Goal: Check status: Check status

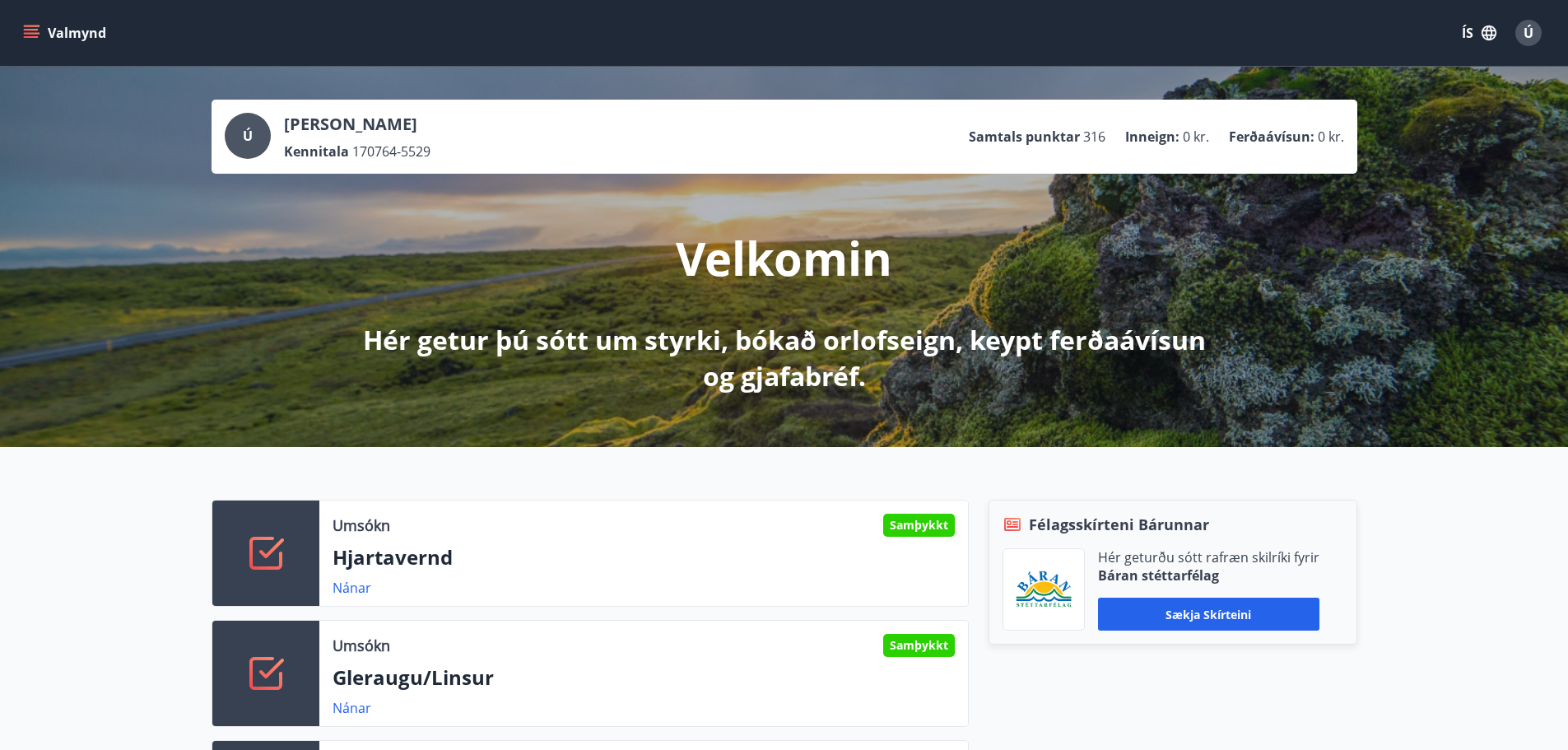
click at [33, 30] on icon "menu" at bounding box center [31, 29] width 15 height 2
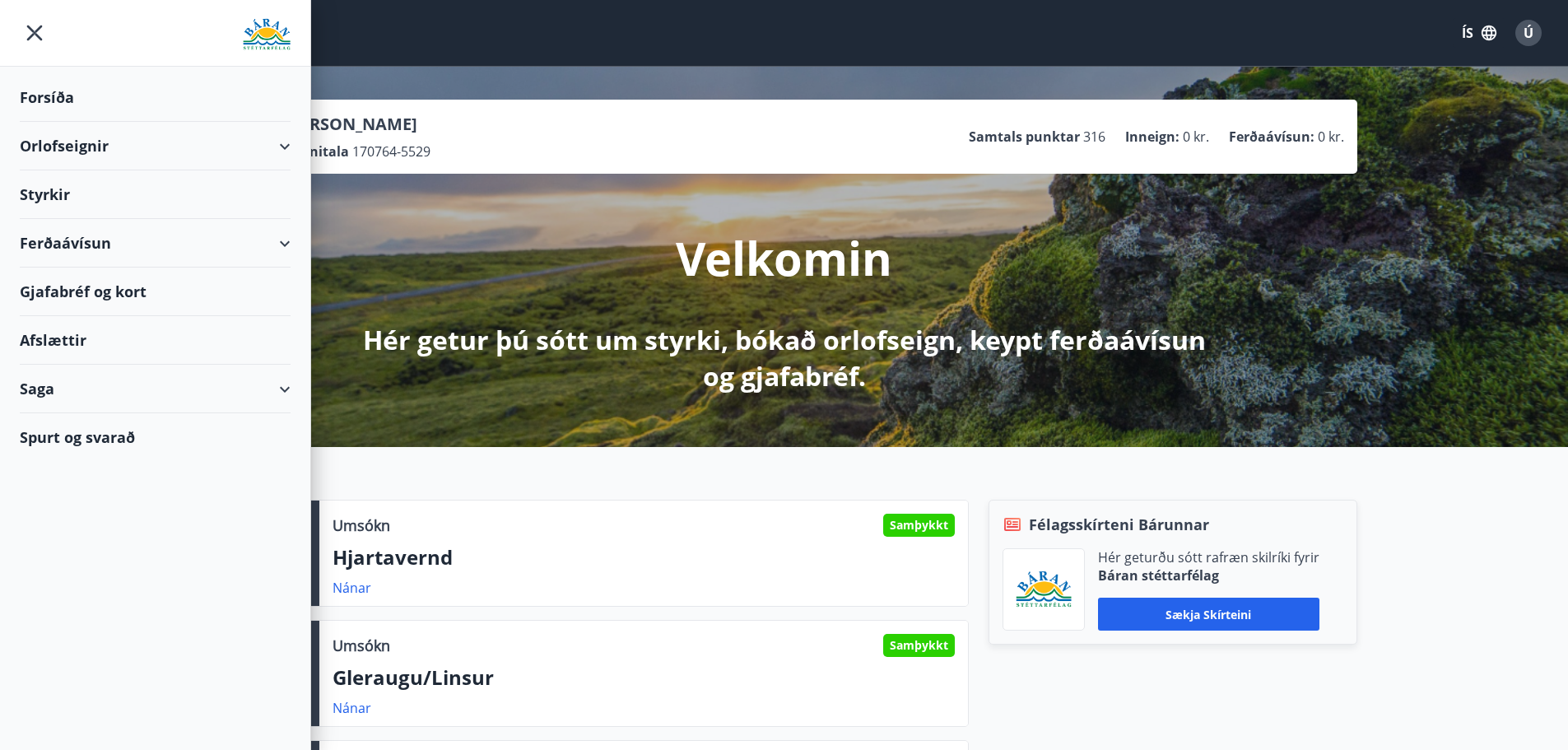
click at [108, 395] on div "Saga" at bounding box center [156, 389] width 271 height 48
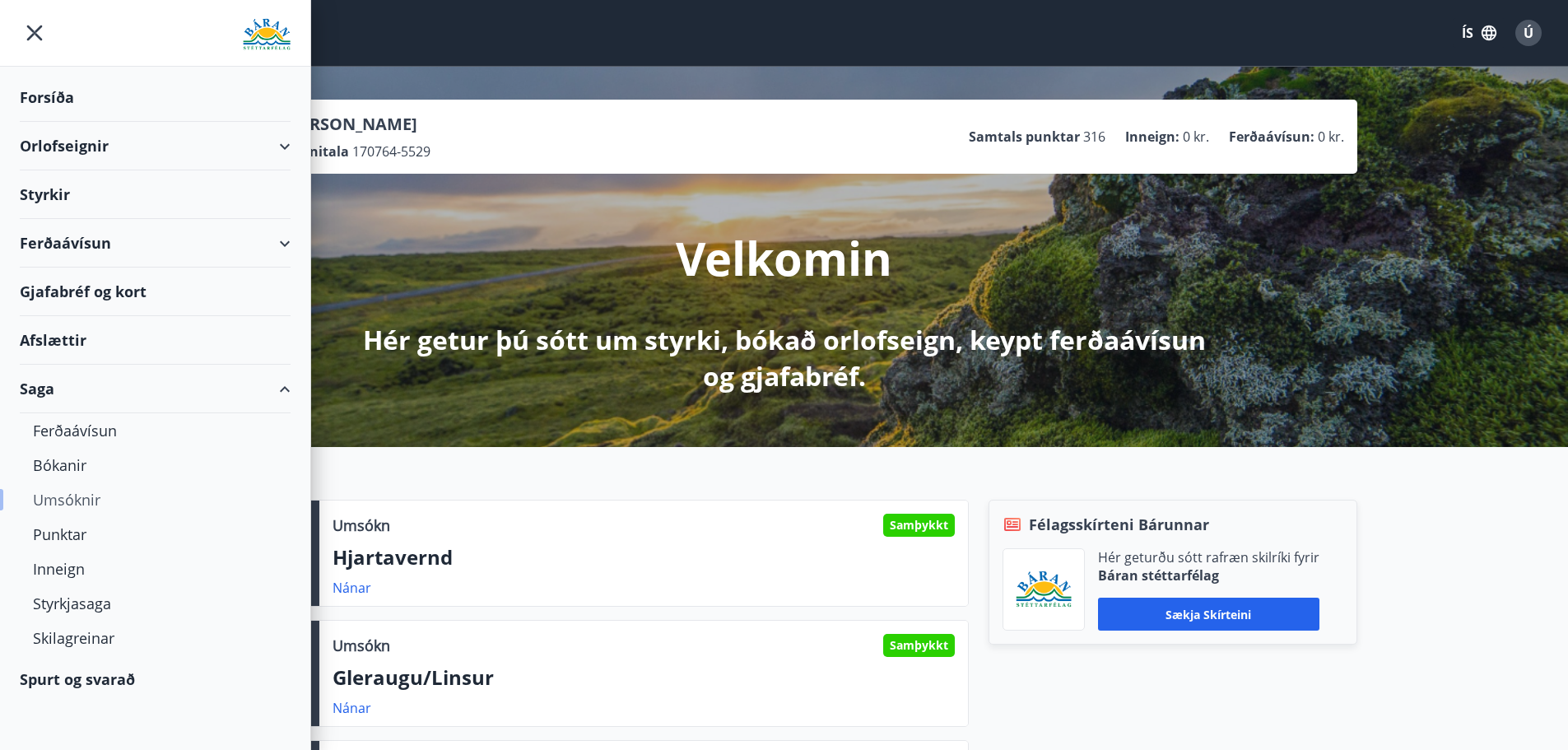
click at [86, 506] on div "Umsóknir" at bounding box center [155, 499] width 244 height 35
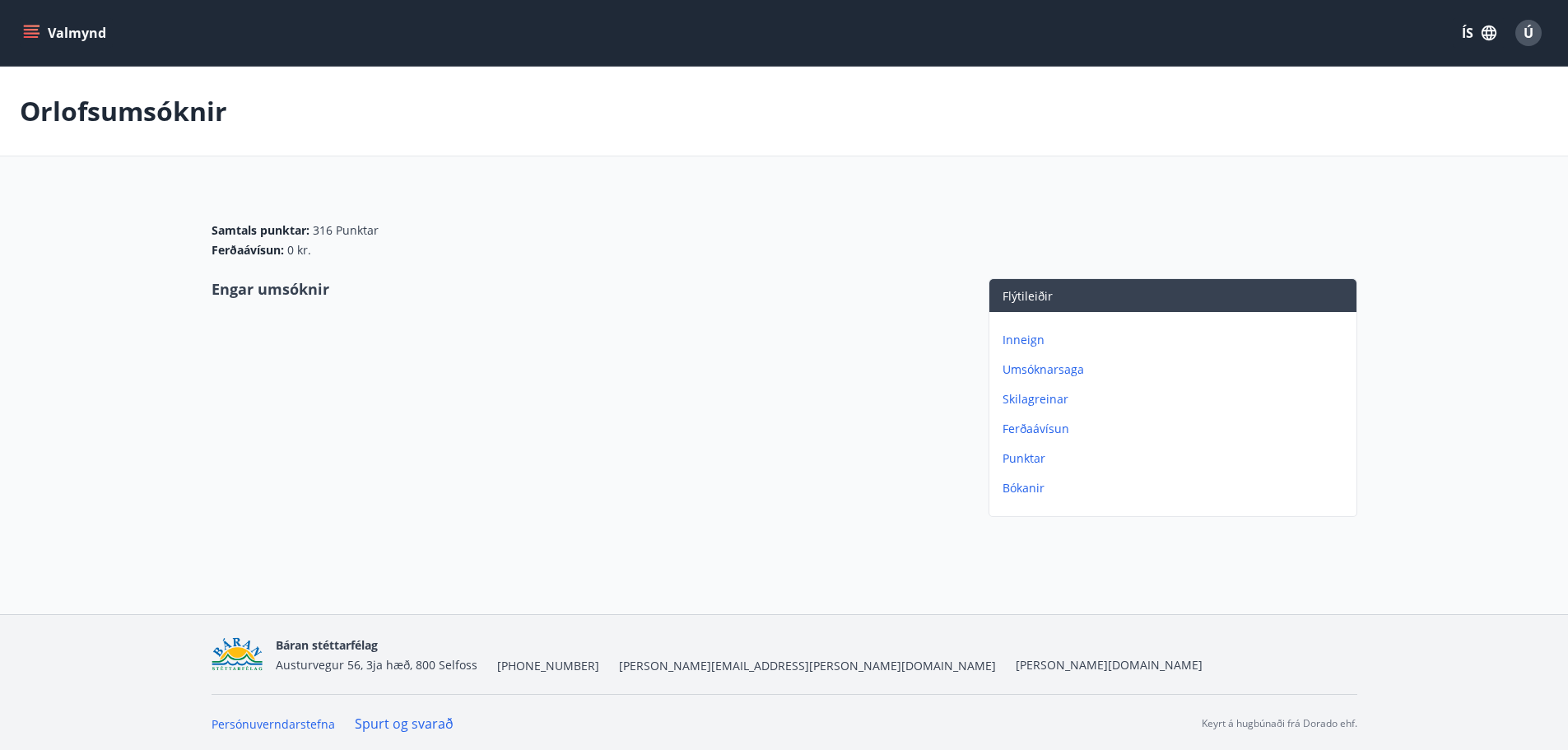
click at [1020, 366] on p "Umsóknarsaga" at bounding box center [1176, 370] width 348 height 16
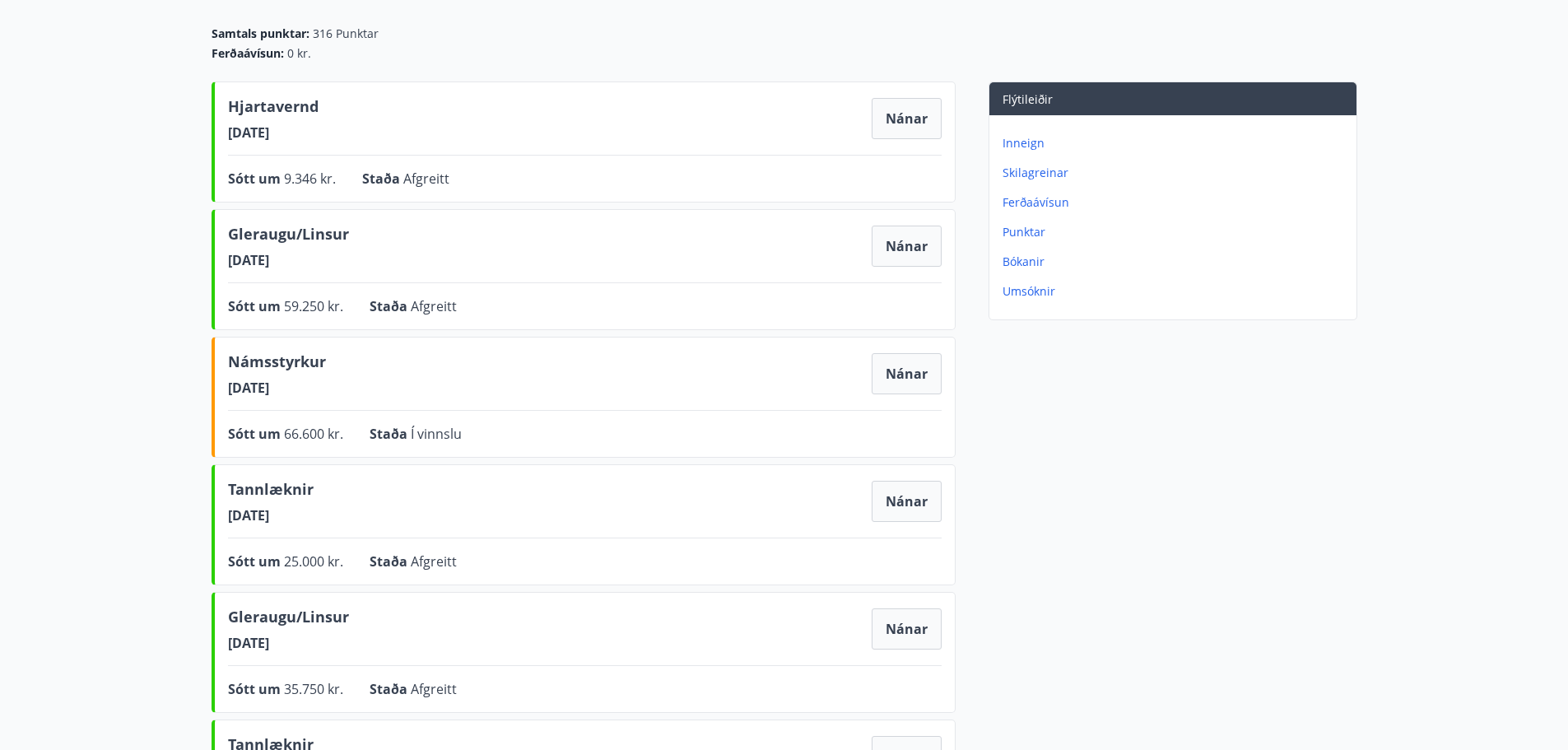
scroll to position [165, 0]
click at [893, 379] on button "Nánar" at bounding box center [907, 372] width 70 height 41
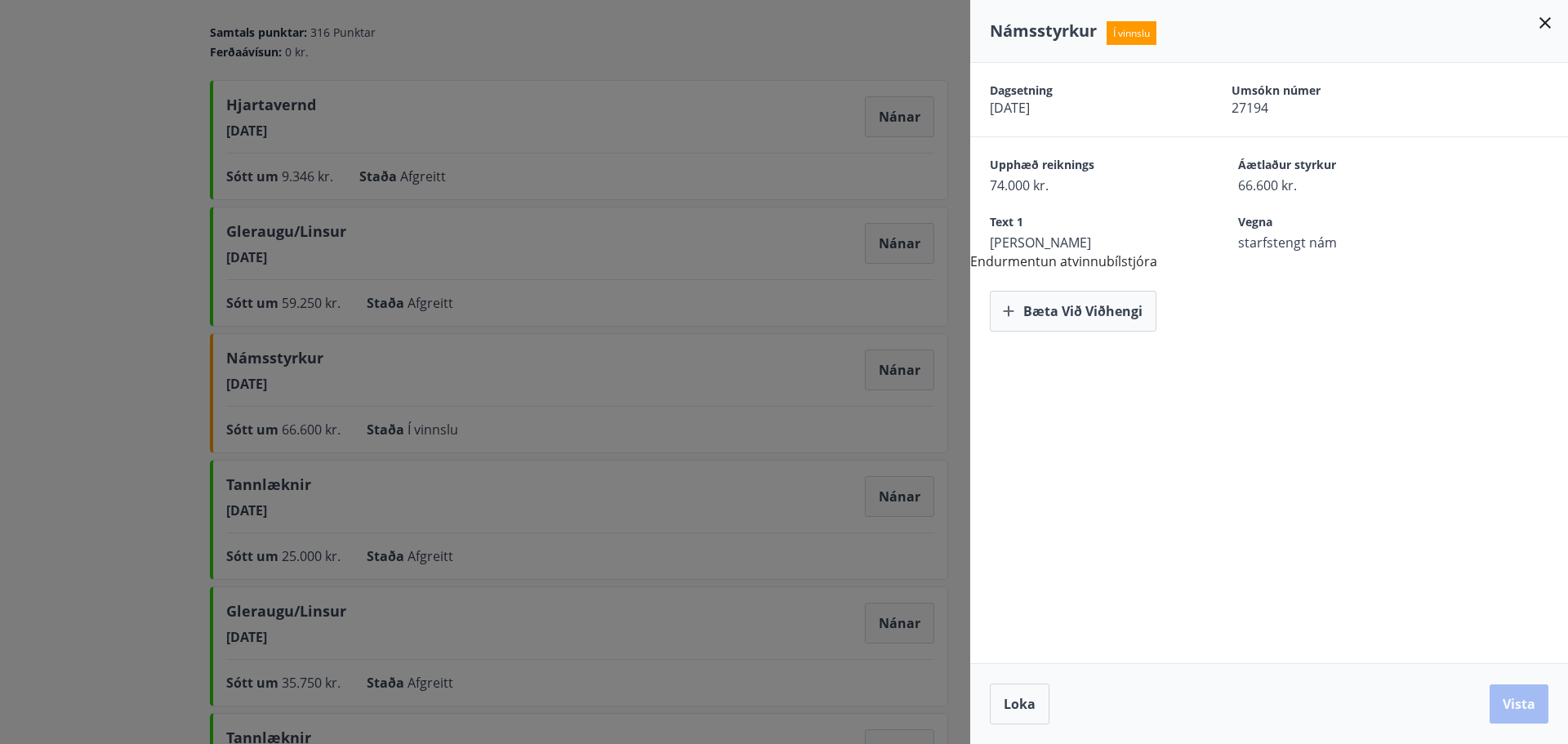
click at [1106, 418] on div "Dagsetning [DATE] Umsókn númer 27194 Upphæð reiknings 74.000 kr. Áætlaður styrk…" at bounding box center [1269, 362] width 598 height 600
click at [1539, 21] on icon at bounding box center [1545, 23] width 20 height 20
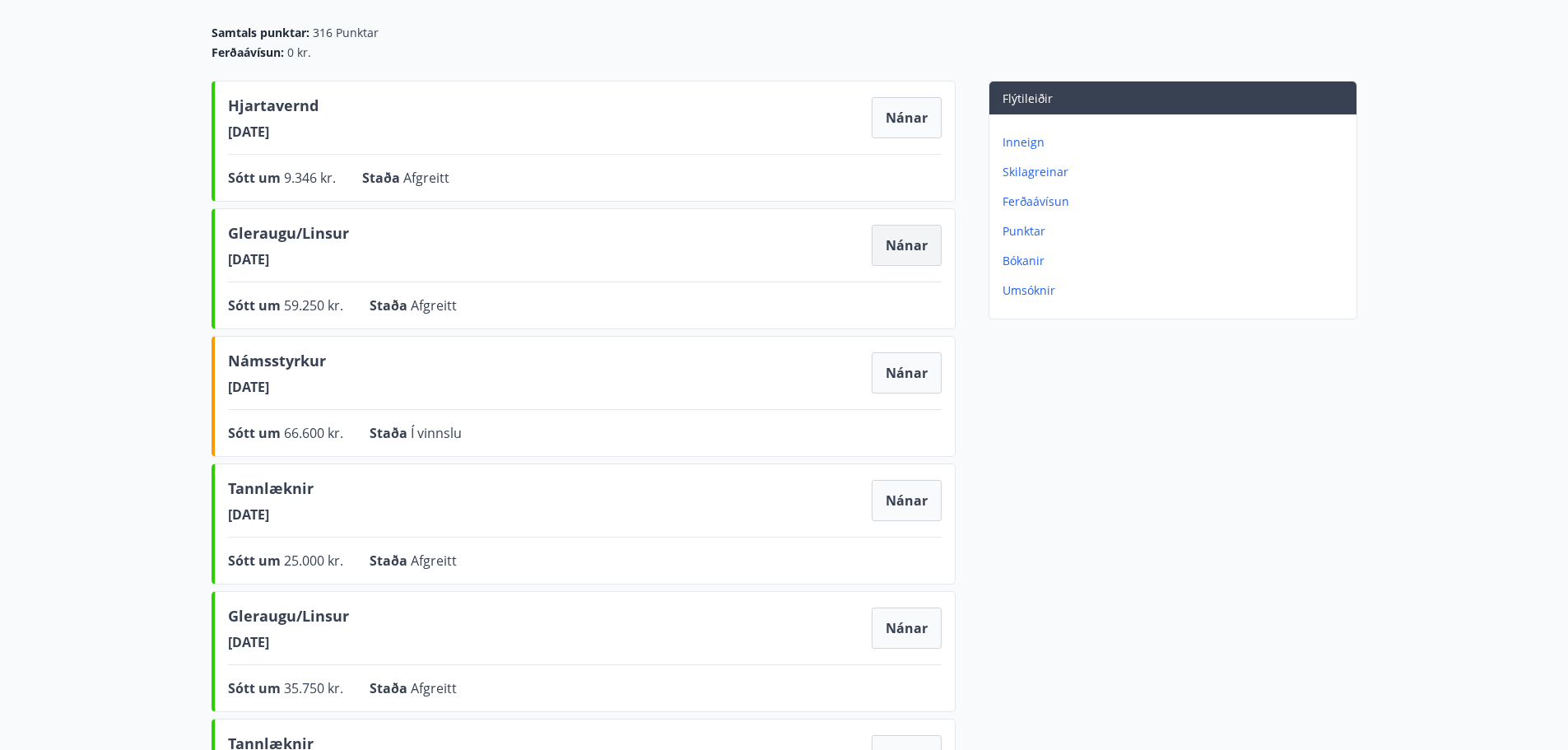
click at [908, 247] on button "Nánar" at bounding box center [907, 245] width 70 height 41
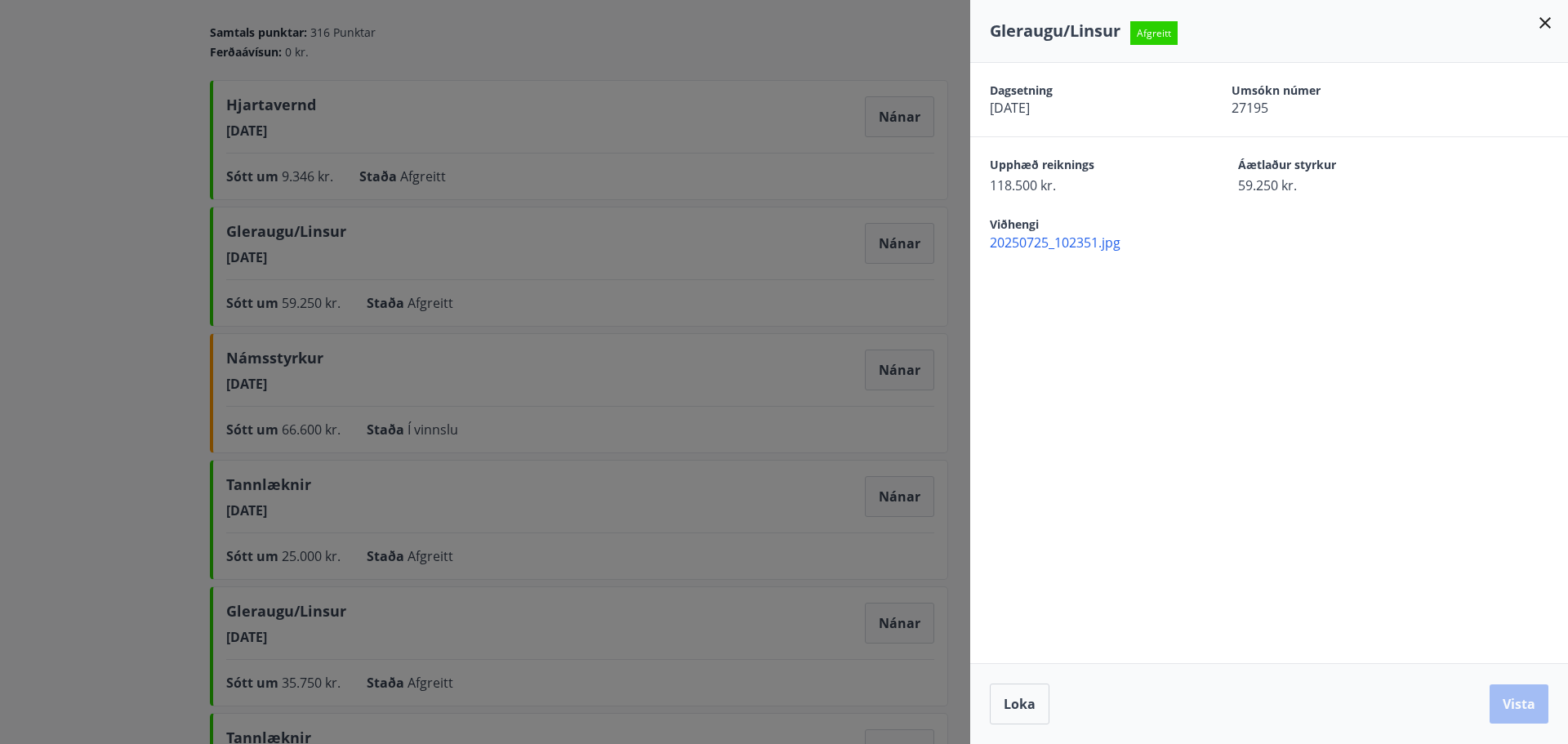
click at [1085, 238] on span "20250725_102351.jpg" at bounding box center [1279, 242] width 578 height 18
drag, startPoint x: 1500, startPoint y: 200, endPoint x: 1472, endPoint y: 168, distance: 42.5
click at [1500, 198] on div "Viðhengi 20250725_102351.jpg" at bounding box center [1269, 222] width 598 height 57
click at [1552, 24] on icon at bounding box center [1545, 23] width 20 height 20
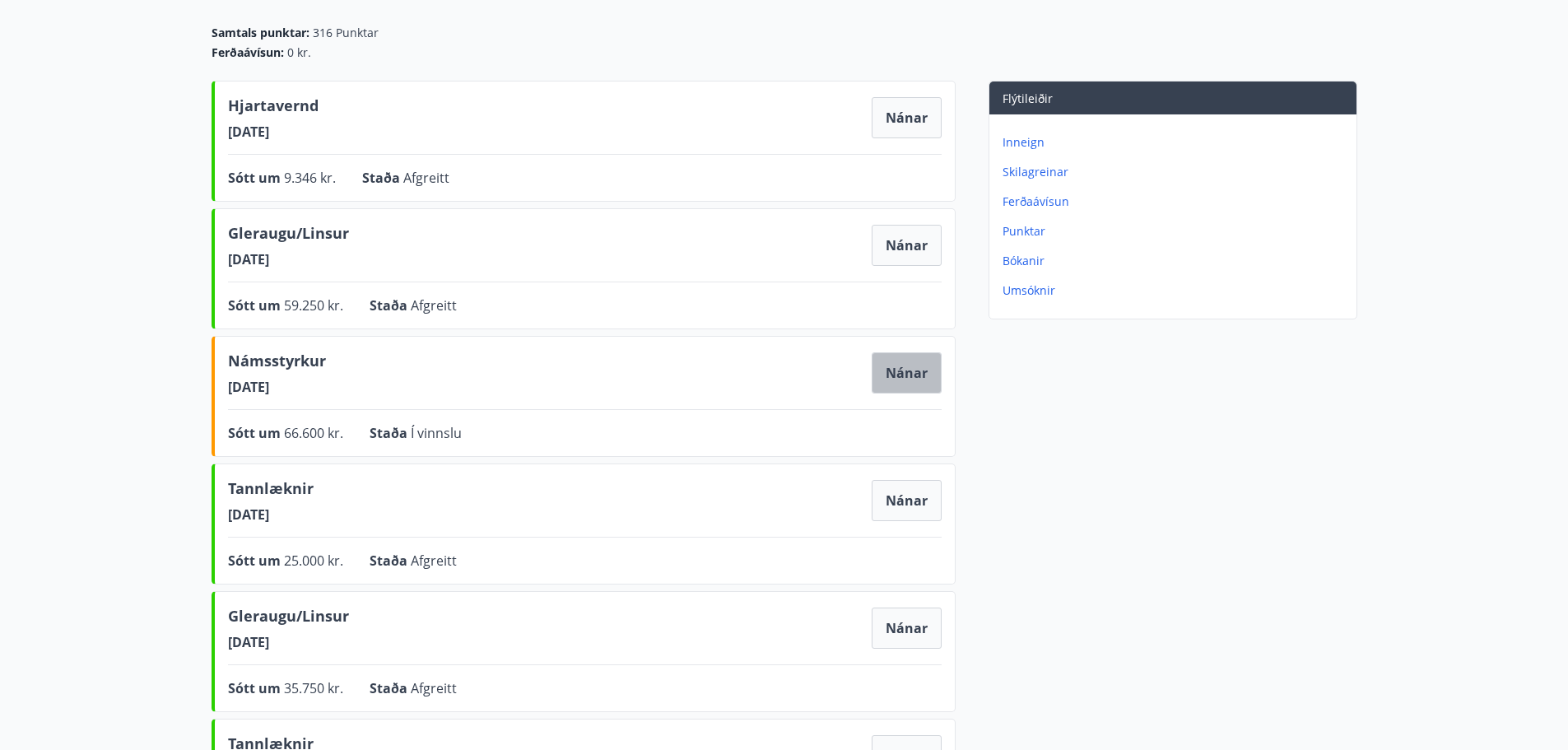
click at [899, 367] on button "Nánar" at bounding box center [907, 372] width 70 height 41
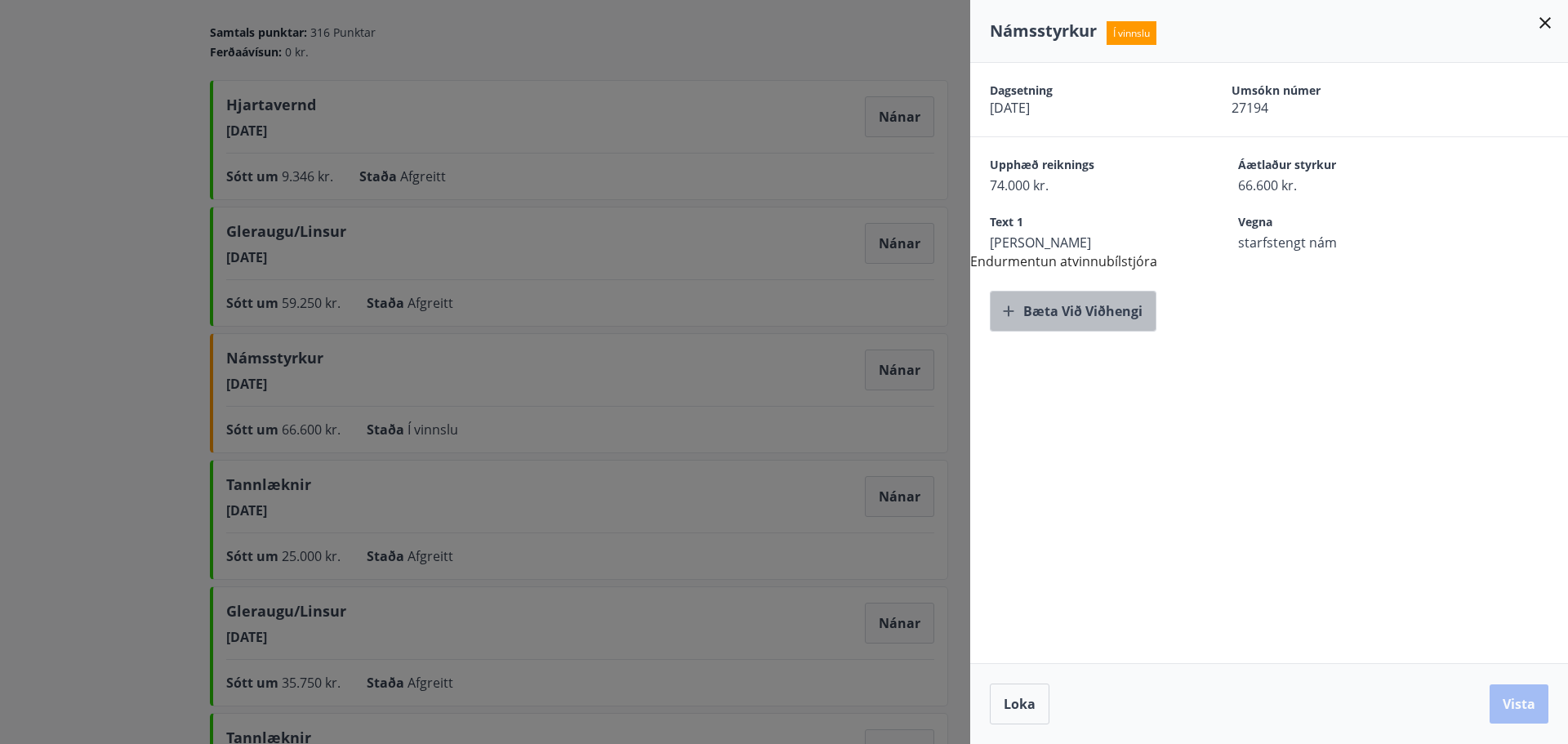
click at [1075, 309] on button "Bæta við viðhengi" at bounding box center [1073, 310] width 167 height 41
click at [1276, 489] on div "Dagsetning [DATE] Umsókn númer 27194 Upphæð reiknings 74.000 kr. Áætlaður styrk…" at bounding box center [1269, 362] width 598 height 600
click at [1027, 699] on span "Loka" at bounding box center [1019, 704] width 32 height 18
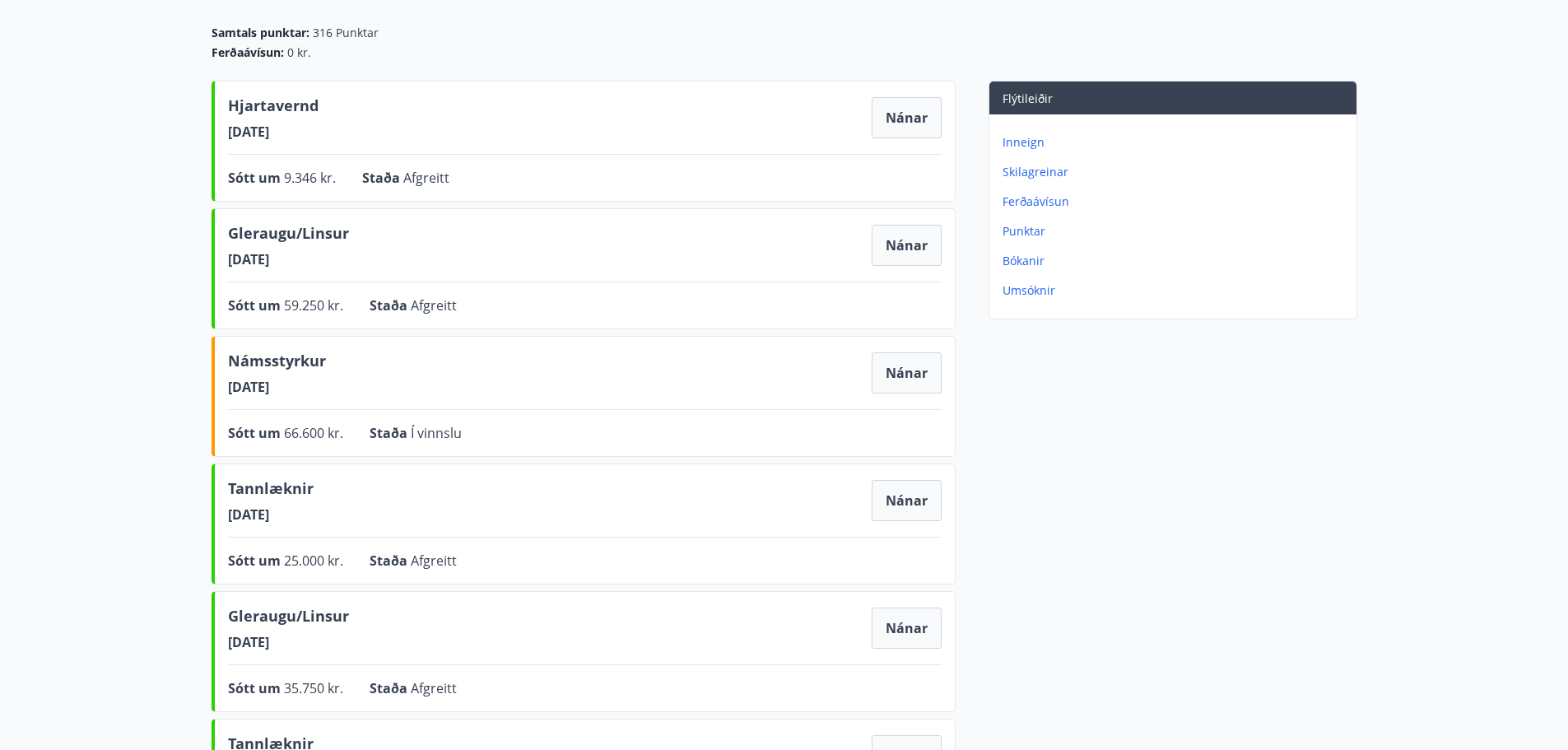
click at [1149, 511] on div "Flýtileiðir Inneign Skilagreinar Ferðaávísun Punktar Bókanir Umsóknir" at bounding box center [1156, 527] width 402 height 893
click at [616, 27] on div "Samtals punktar : 316 Punktar" at bounding box center [784, 33] width 1146 height 16
click at [1273, 614] on div "Flýtileiðir Inneign Skilagreinar Ferðaávísun Punktar Bókanir Umsóknir" at bounding box center [1156, 527] width 402 height 893
click at [1240, 531] on div "Flýtileiðir Inneign Skilagreinar Ferðaávísun Punktar Bókanir Umsóknir" at bounding box center [1156, 527] width 402 height 893
drag, startPoint x: 1490, startPoint y: 307, endPoint x: 1485, endPoint y: 292, distance: 15.8
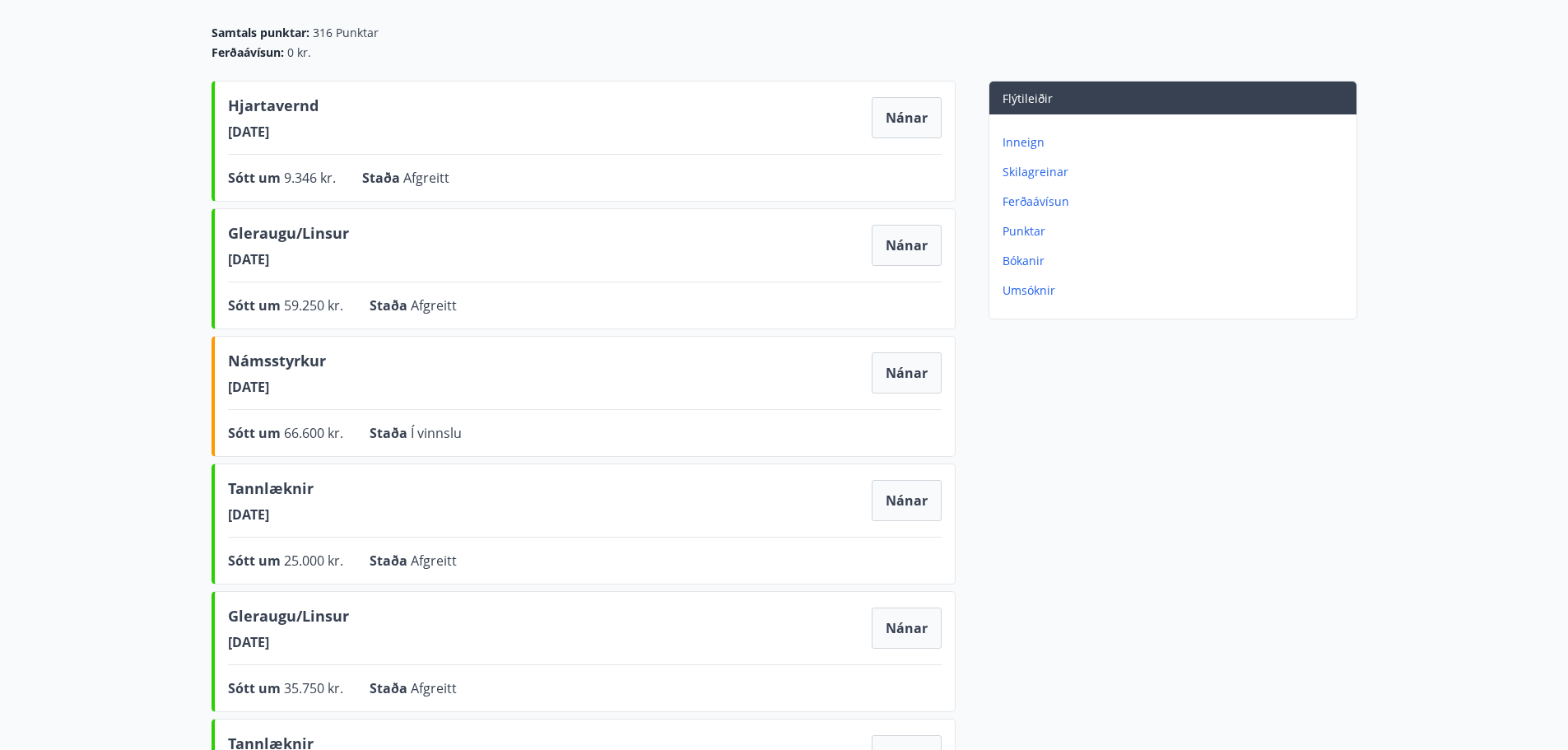
click at [1487, 297] on main "Styrkjasaga Samtals punktar : 316 Punktar Ferðaávísun : 0 kr. [PERSON_NAME] [DA…" at bounding box center [784, 438] width 1568 height 1072
